Goal: Use online tool/utility: Utilize a website feature to perform a specific function

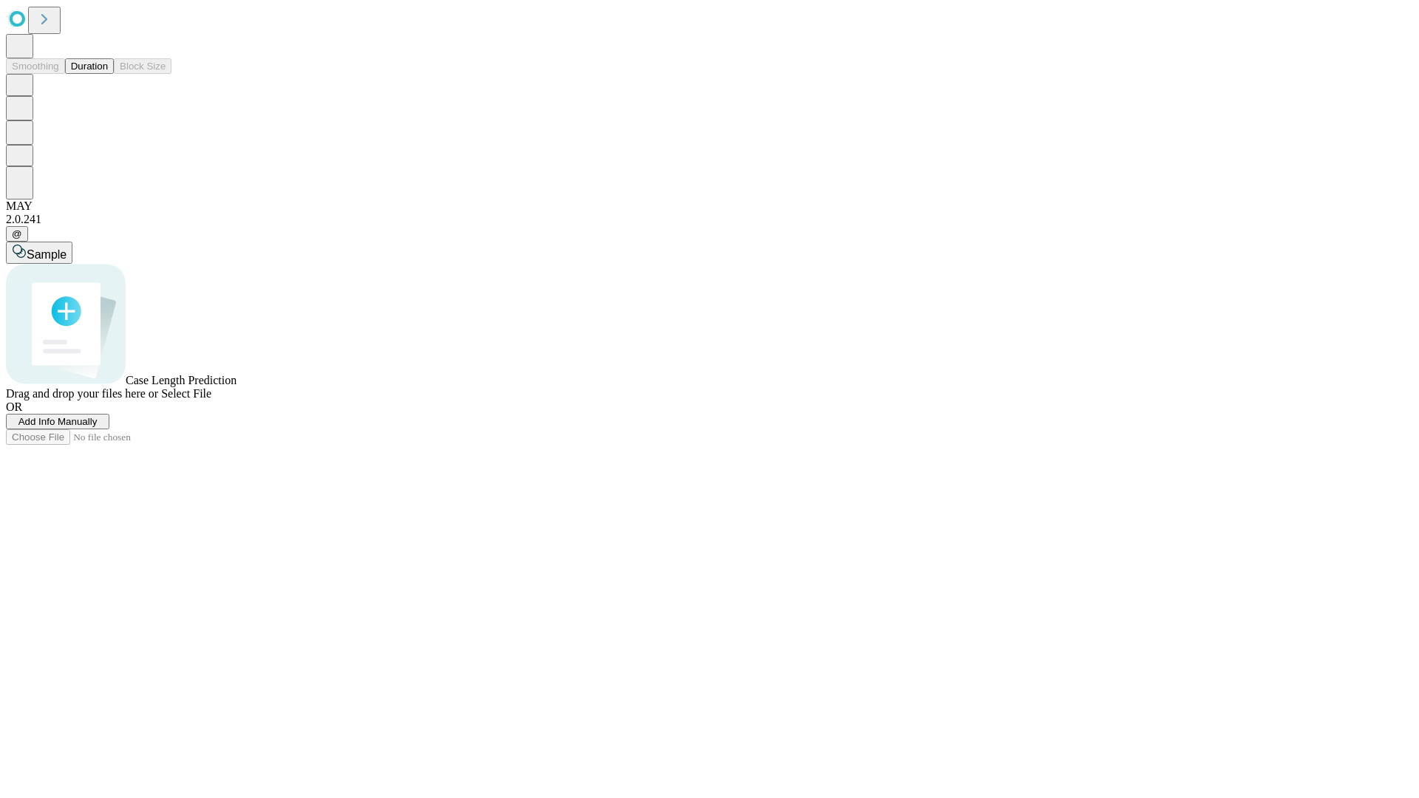
click at [98, 427] on span "Add Info Manually" at bounding box center [57, 421] width 79 height 11
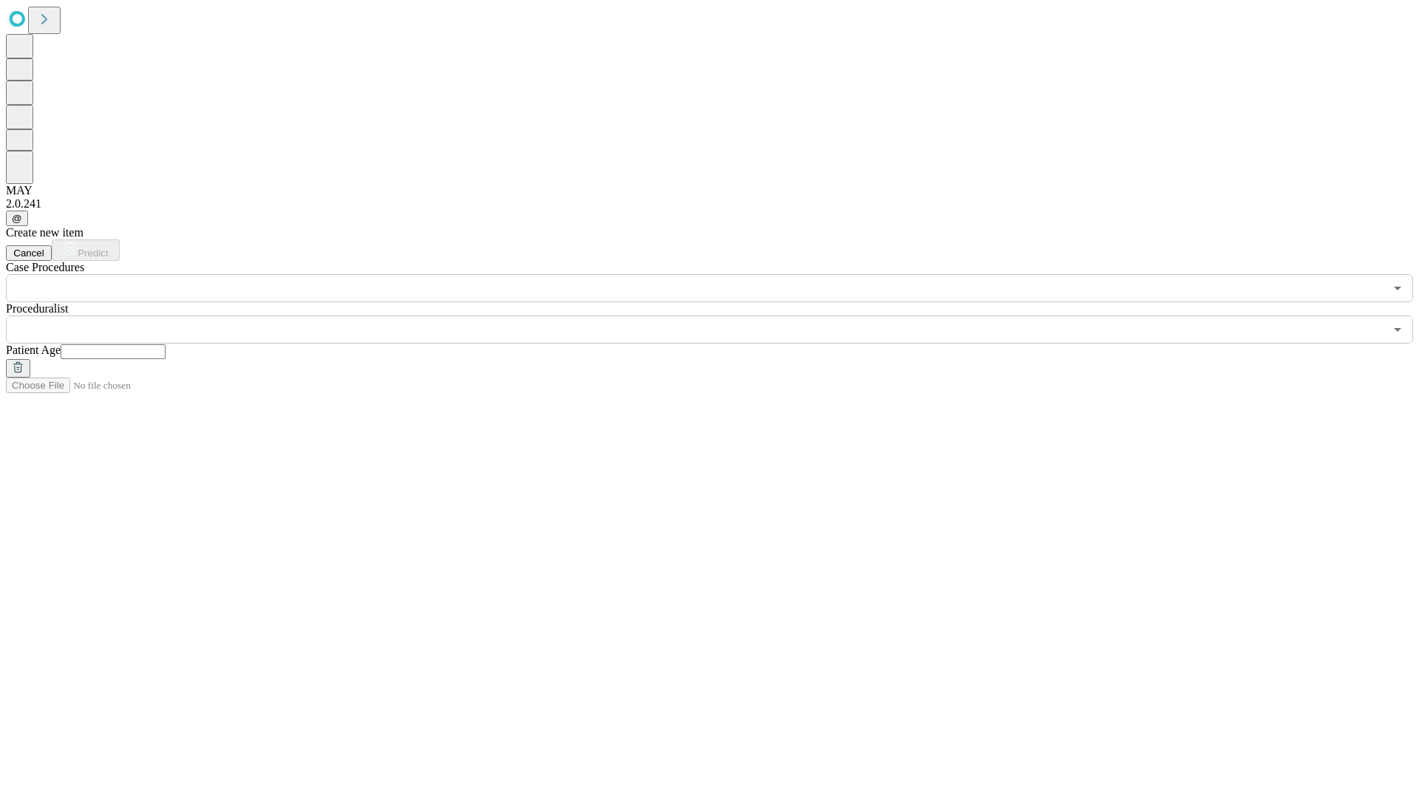
click at [166, 344] on input "text" at bounding box center [113, 351] width 105 height 15
type input "**"
click at [720, 316] on input "text" at bounding box center [695, 330] width 1378 height 28
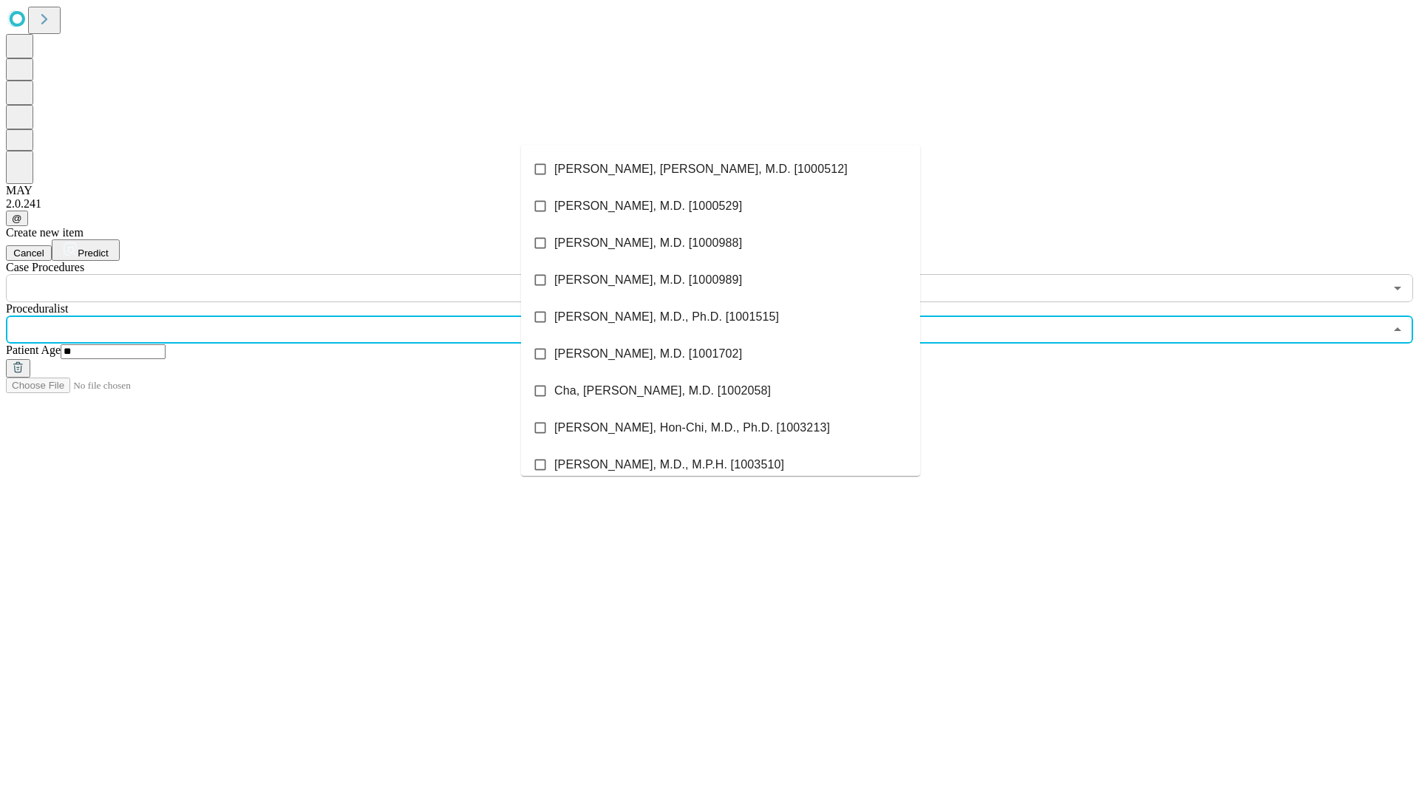
click at [721, 169] on li "[PERSON_NAME], [PERSON_NAME], M.D. [1000512]" at bounding box center [720, 169] width 399 height 37
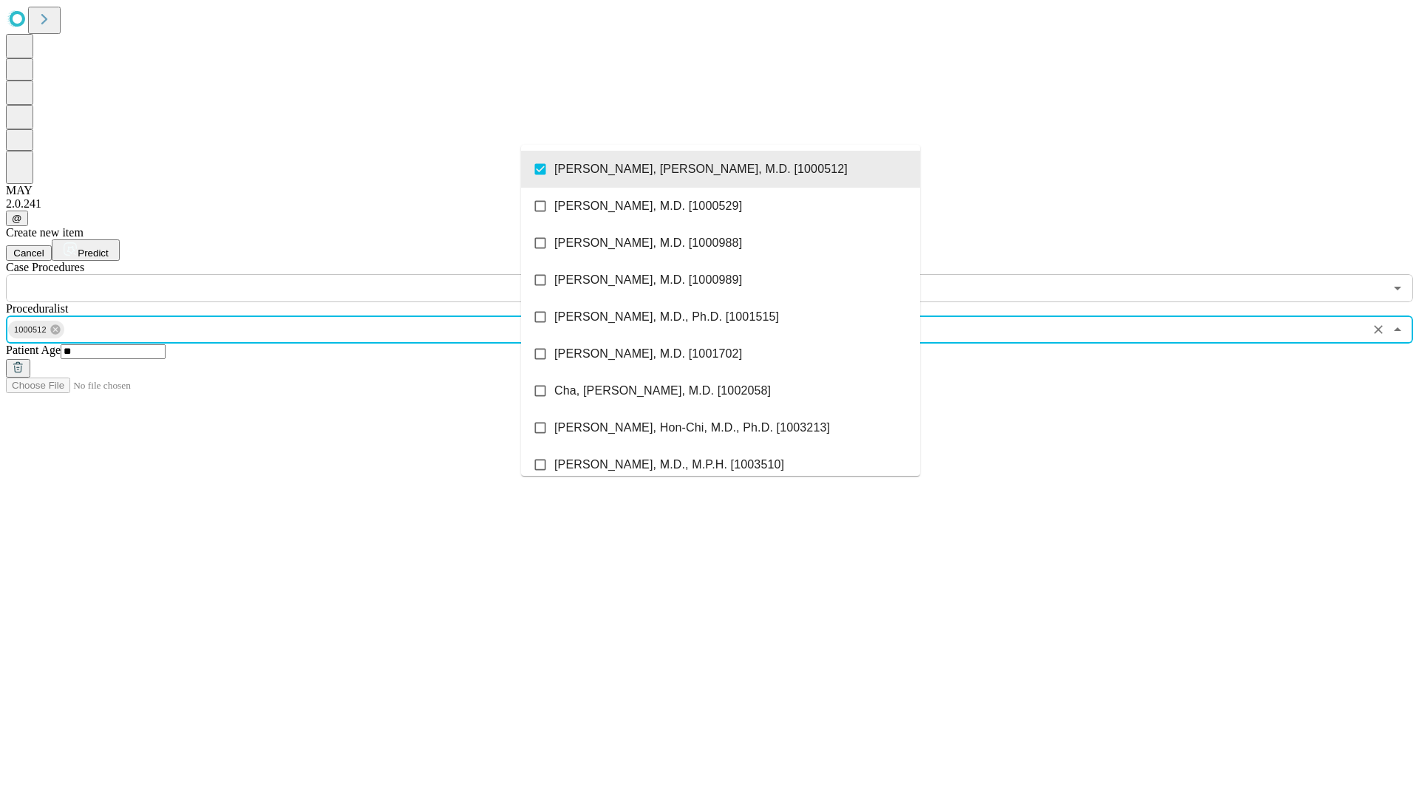
click at [310, 274] on input "text" at bounding box center [695, 288] width 1378 height 28
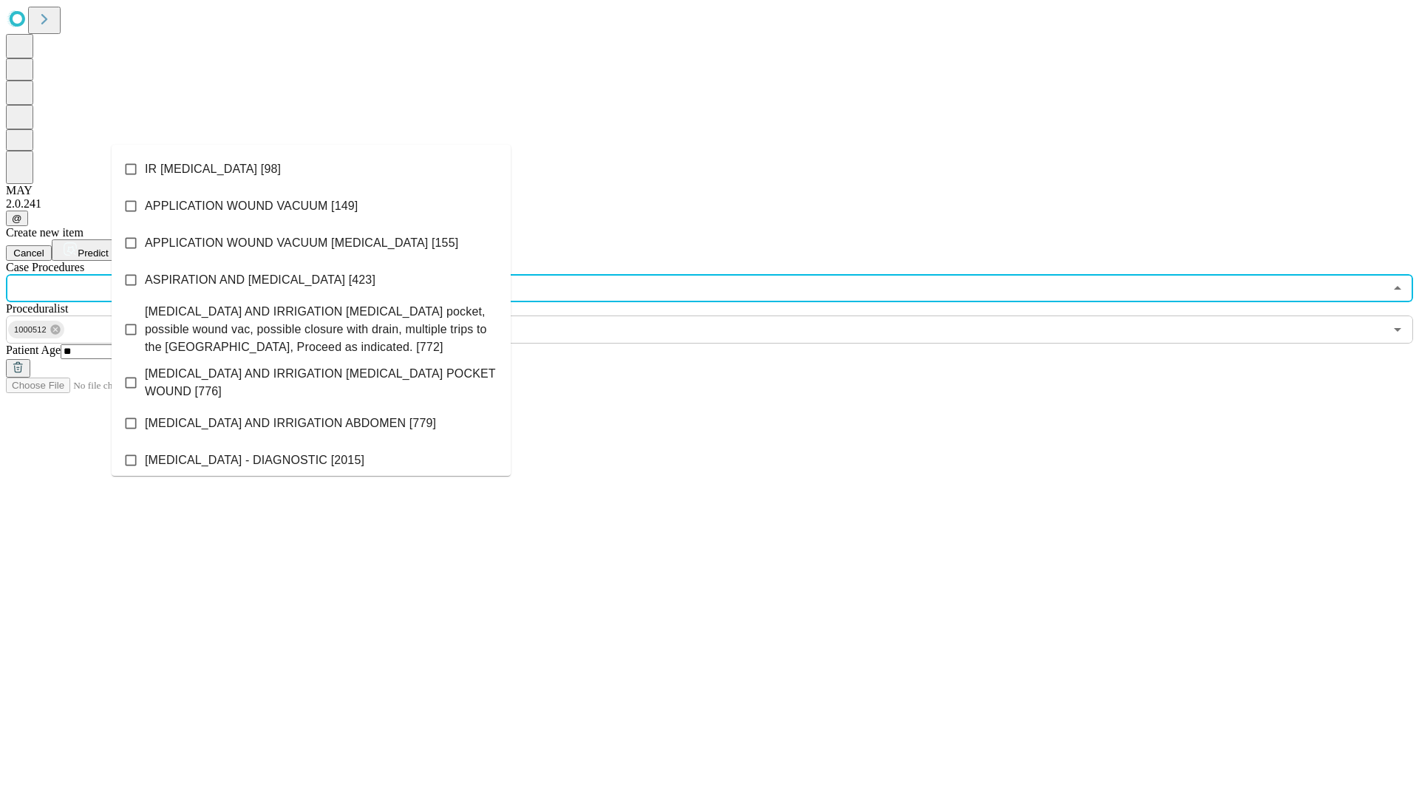
click at [311, 169] on li "IR [MEDICAL_DATA] [98]" at bounding box center [311, 169] width 399 height 37
click at [108, 248] on span "Predict" at bounding box center [93, 253] width 30 height 11
